Goal: Task Accomplishment & Management: Complete application form

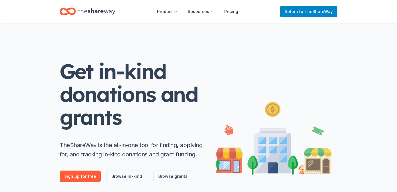
click at [302, 12] on span "to TheShareWay" at bounding box center [317, 11] width 34 height 5
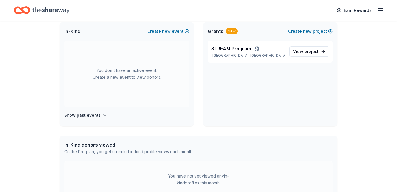
scroll to position [127, 0]
click at [96, 116] on h4 "Show past events" at bounding box center [82, 115] width 37 height 7
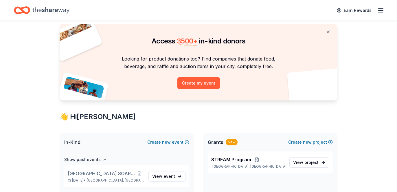
scroll to position [22, 0]
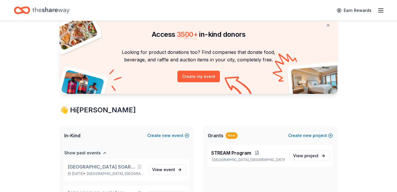
click at [382, 7] on icon "button" at bounding box center [381, 10] width 7 height 7
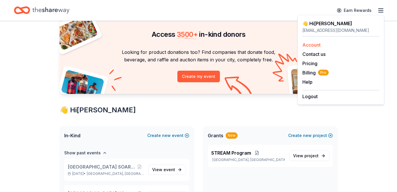
click at [315, 45] on link "Account" at bounding box center [312, 45] width 18 height 6
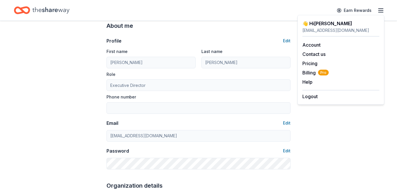
scroll to position [13, 0]
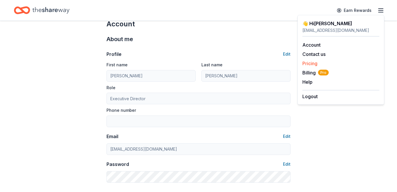
click at [313, 63] on link "Pricing" at bounding box center [310, 64] width 15 height 6
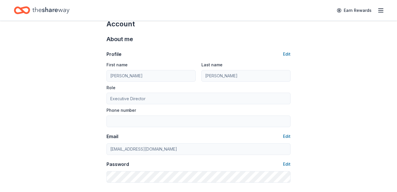
click at [380, 11] on icon "button" at bounding box center [381, 10] width 7 height 7
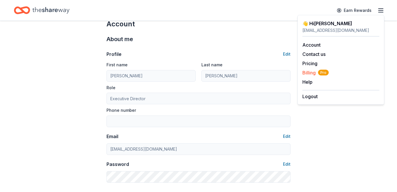
click at [309, 72] on span "Billing Pro" at bounding box center [316, 72] width 26 height 7
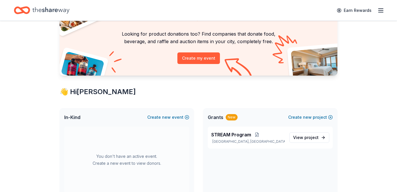
scroll to position [70, 0]
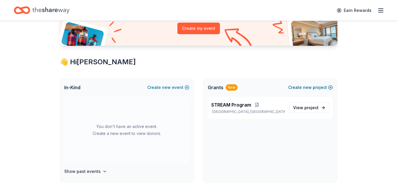
click at [311, 88] on span "new" at bounding box center [307, 87] width 9 height 7
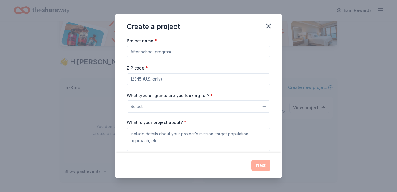
click at [188, 53] on input "Project name *" at bounding box center [199, 52] width 144 height 12
type input "Student Support"
click at [183, 76] on input "ZIP code *" at bounding box center [199, 79] width 144 height 12
type input "93065"
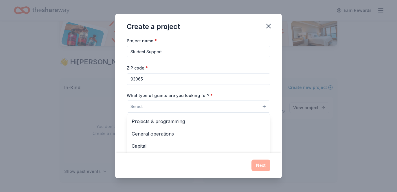
click at [170, 105] on button "Select" at bounding box center [199, 107] width 144 height 12
click at [149, 51] on div "Project name * Student Support ZIP code * 93065 What type of grants are you loo…" at bounding box center [199, 116] width 144 height 159
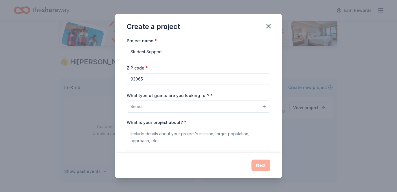
click at [149, 51] on input "Student Support" at bounding box center [199, 52] width 144 height 12
type input "F"
type input "Facilities and Safety"
click at [156, 105] on button "Select" at bounding box center [199, 107] width 144 height 12
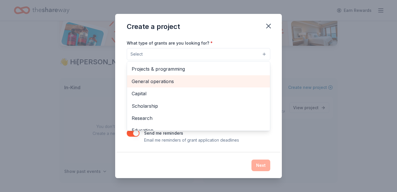
click at [169, 80] on span "General operations" at bounding box center [199, 82] width 134 height 8
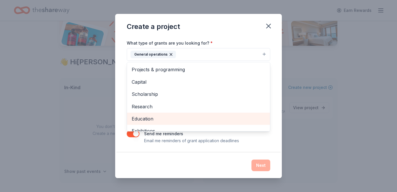
click at [178, 115] on span "Education" at bounding box center [199, 119] width 134 height 8
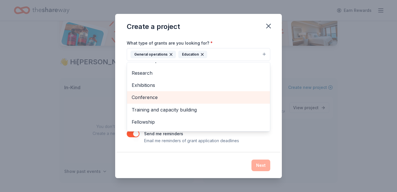
scroll to position [44, 0]
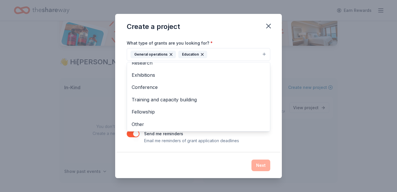
click at [238, 152] on div "Project name * Facilities and Safety ZIP code * 93065 What type of grants are y…" at bounding box center [198, 95] width 167 height 116
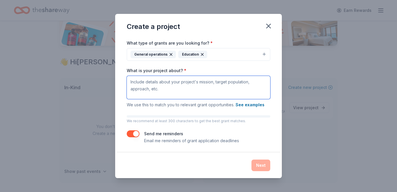
click at [189, 86] on textarea "What is your project about? *" at bounding box center [199, 87] width 144 height 23
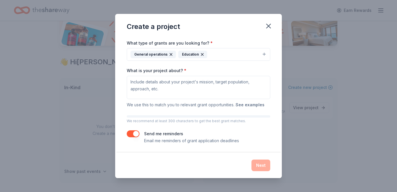
click at [250, 105] on button "See examples" at bounding box center [250, 104] width 29 height 7
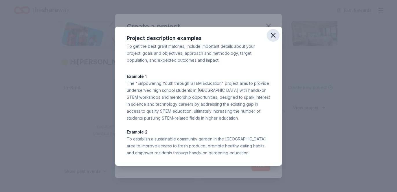
click at [271, 33] on icon "button" at bounding box center [273, 35] width 8 height 8
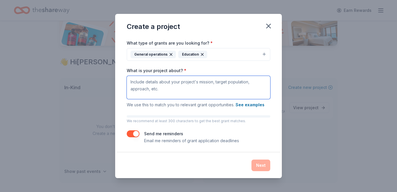
click at [196, 86] on textarea "What is your project about? *" at bounding box center [199, 87] width 144 height 23
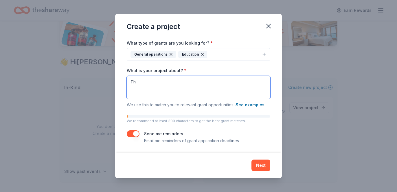
type textarea "T"
type textarea "E"
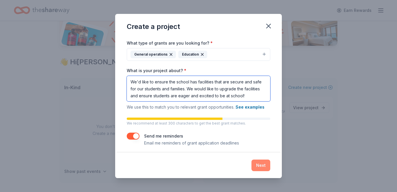
type textarea "We'd like to ensure the school has facilities that are secure and safe for our …"
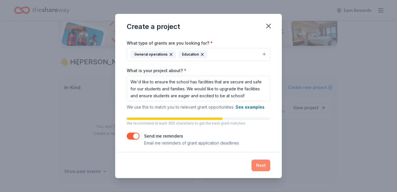
click at [267, 166] on button "Next" at bounding box center [261, 166] width 19 height 12
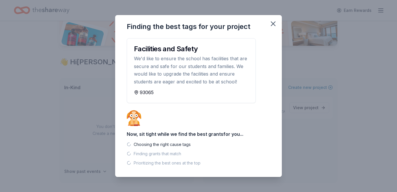
scroll to position [0, 0]
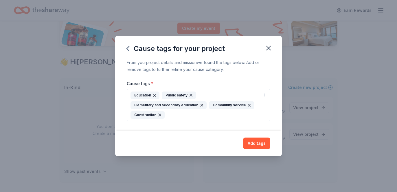
click at [203, 114] on div "Education Public safety Elementary and secondary education Community service Co…" at bounding box center [195, 105] width 129 height 27
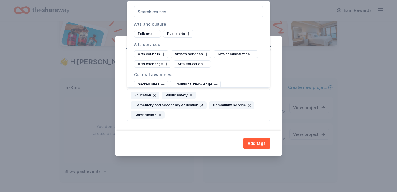
click at [202, 12] on input "text" at bounding box center [198, 12] width 129 height 12
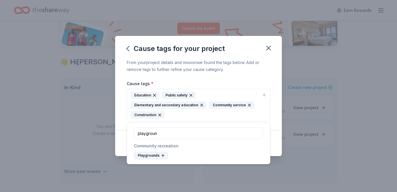
click at [151, 154] on div "Playgrounds" at bounding box center [151, 156] width 34 height 8
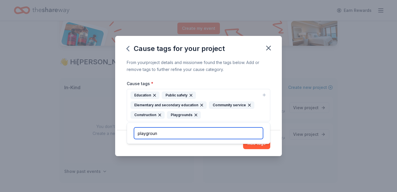
click at [234, 133] on input "playgroun" at bounding box center [198, 133] width 129 height 12
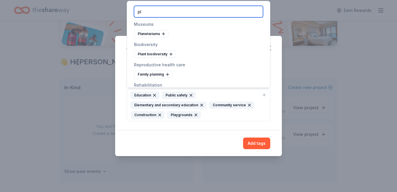
type input "p"
type input "e"
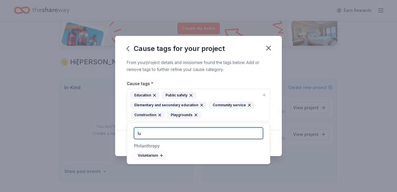
type input "l"
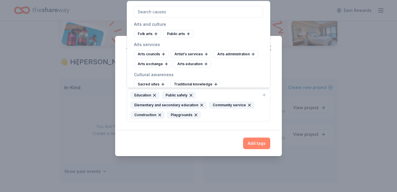
click at [254, 145] on button "Add tags" at bounding box center [256, 144] width 27 height 12
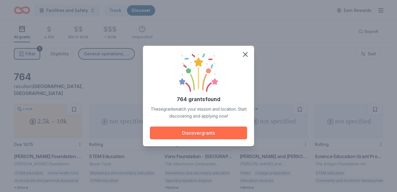
click at [206, 130] on button "Discover grants" at bounding box center [198, 133] width 97 height 13
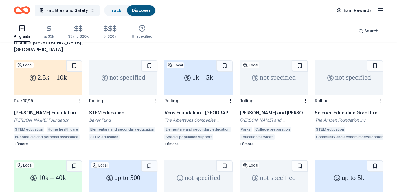
scroll to position [45, 0]
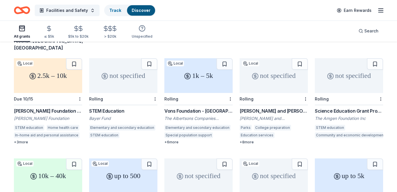
click at [206, 107] on div "Vons Foundation - Southern California" at bounding box center [199, 110] width 68 height 7
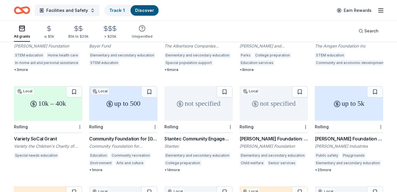
scroll to position [76, 0]
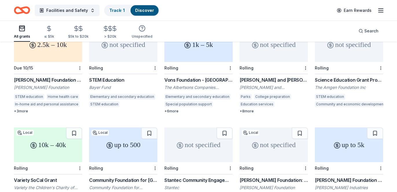
click at [269, 76] on div "[PERSON_NAME] and [PERSON_NAME] Foundation" at bounding box center [274, 79] width 68 height 7
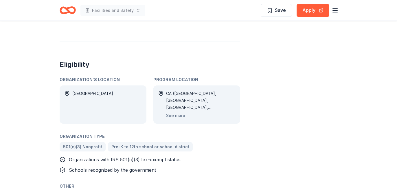
scroll to position [267, 0]
click at [181, 112] on button "See more" at bounding box center [175, 115] width 19 height 7
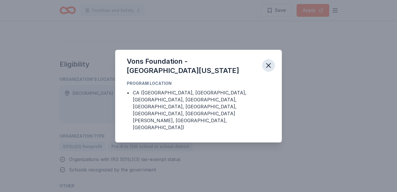
click at [272, 70] on icon "button" at bounding box center [269, 65] width 8 height 8
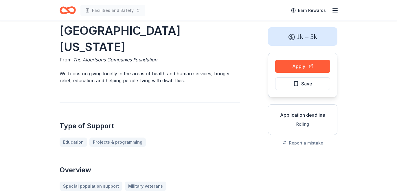
scroll to position [0, 0]
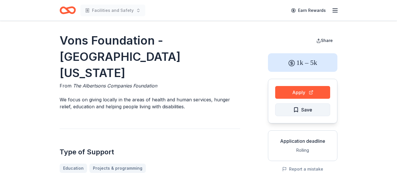
click at [292, 111] on button "Save" at bounding box center [303, 109] width 55 height 13
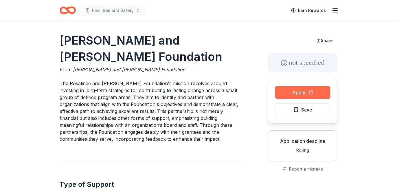
click at [301, 95] on button "Apply" at bounding box center [303, 92] width 55 height 13
